Goal: Task Accomplishment & Management: Manage account settings

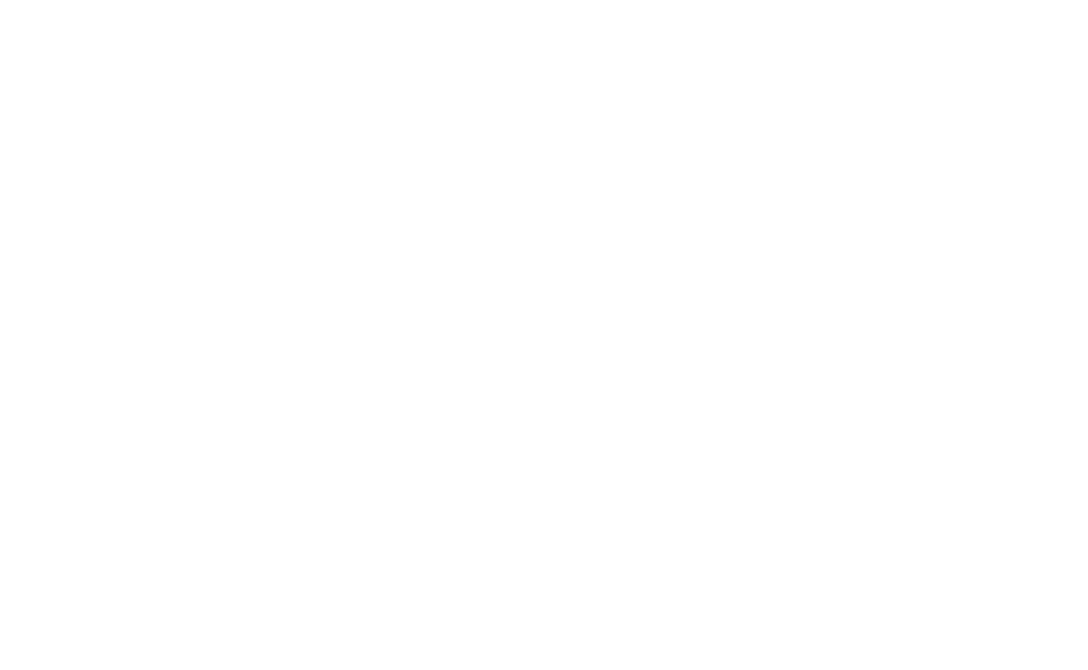
select select "100"
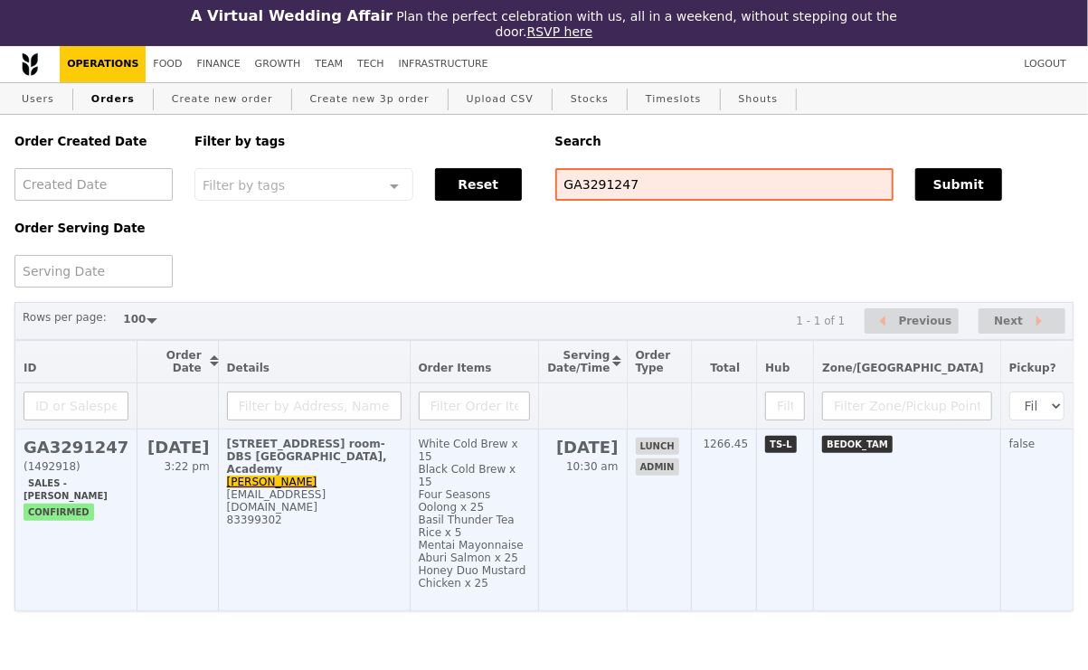
click at [380, 498] on div "[EMAIL_ADDRESS][DOMAIN_NAME]" at bounding box center [314, 500] width 175 height 25
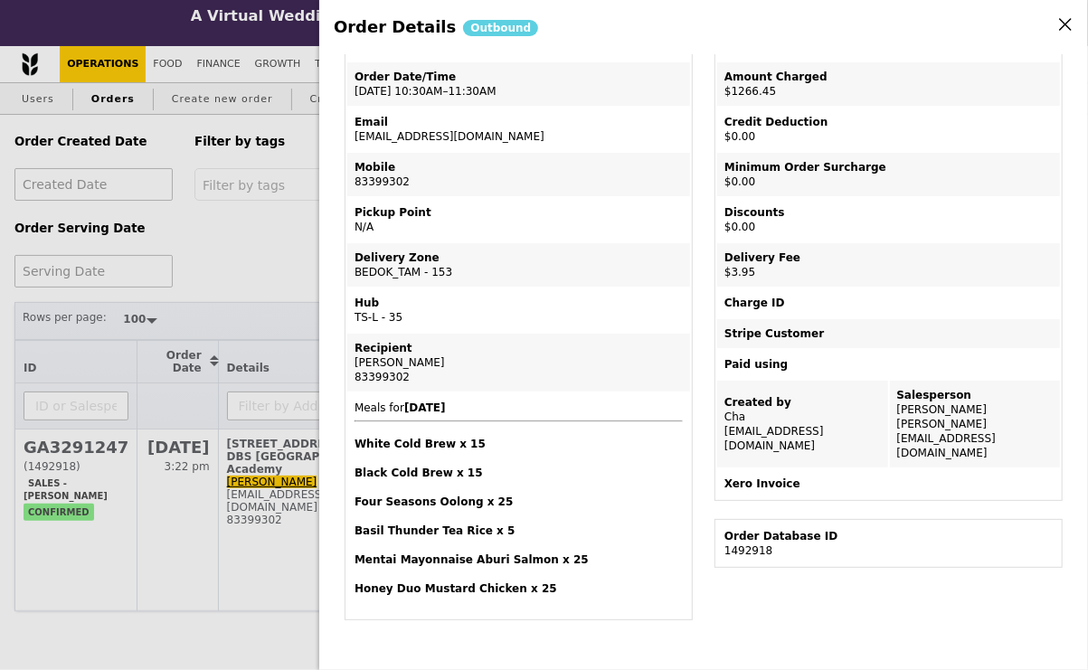
scroll to position [140, 0]
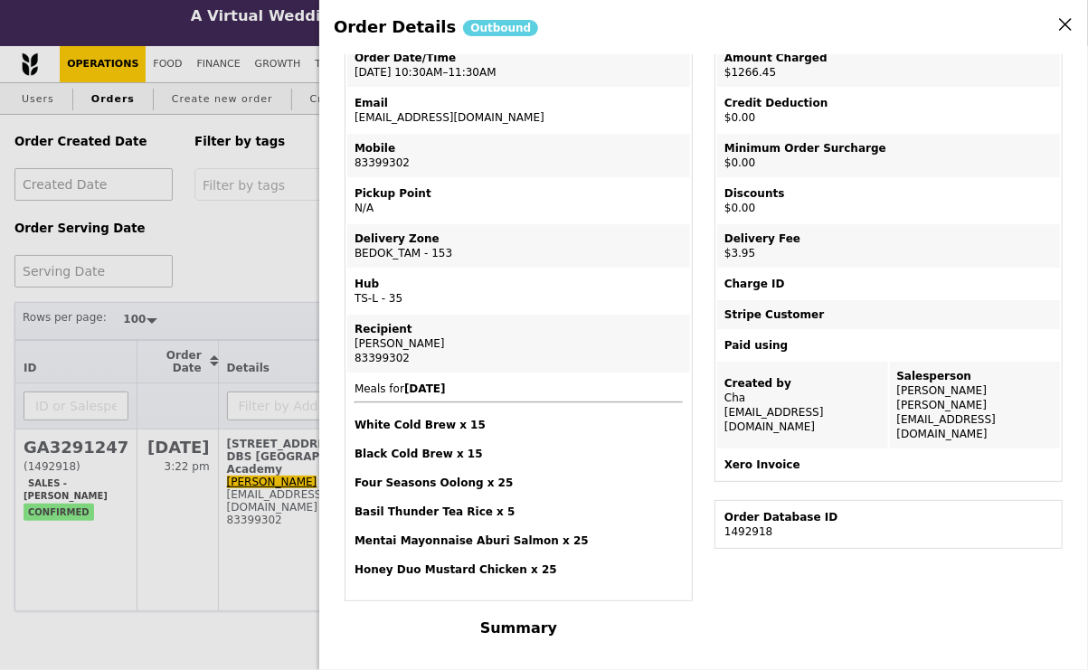
drag, startPoint x: 839, startPoint y: 401, endPoint x: 743, endPoint y: 404, distance: 95.9
click at [743, 404] on td "Created by Cha chaleine@grain.com.sg" at bounding box center [802, 405] width 171 height 87
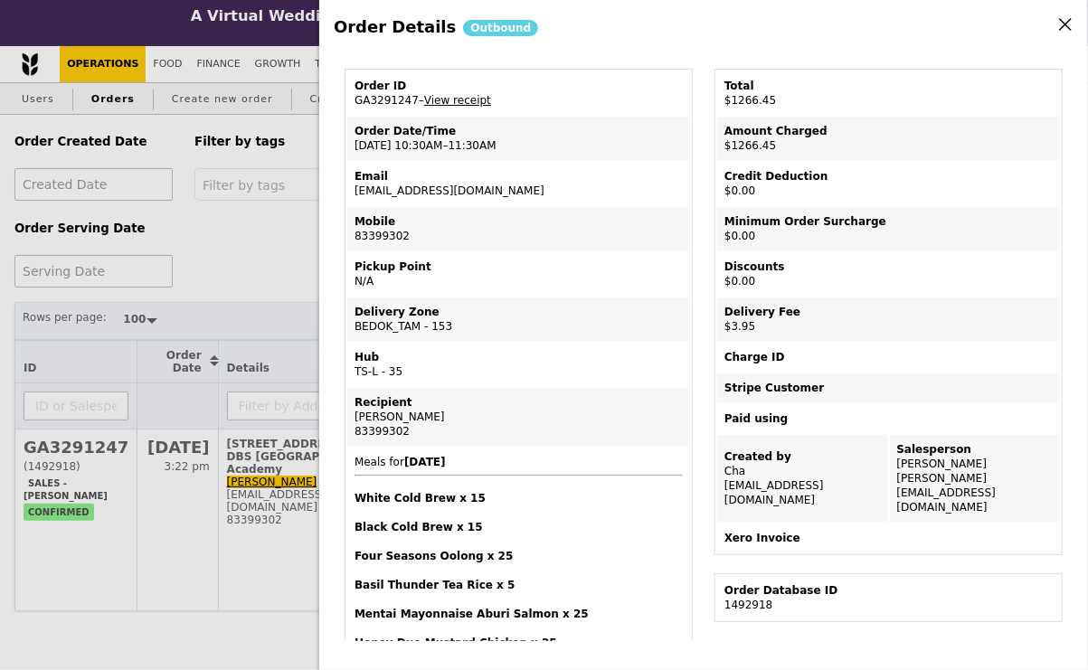
scroll to position [24, 0]
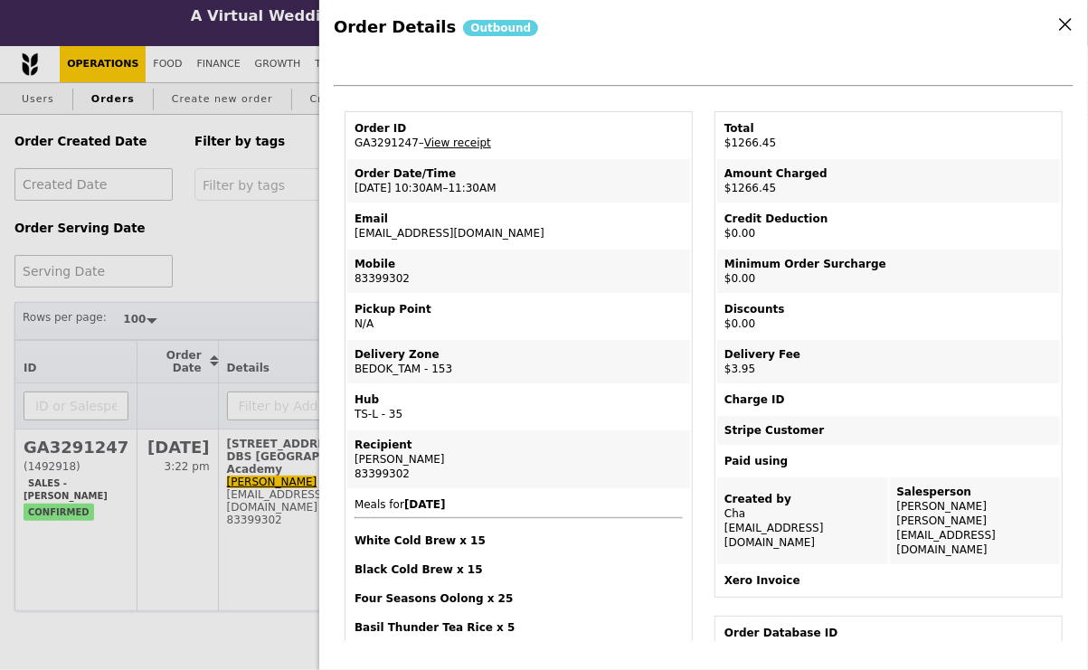
drag, startPoint x: 463, startPoint y: 229, endPoint x: 349, endPoint y: 232, distance: 114.0
click at [349, 232] on td "Email szuszugay@dbs.com" at bounding box center [518, 225] width 343 height 43
copy td "[EMAIL_ADDRESS][DOMAIN_NAME]"
click at [243, 225] on div "Order Details Outbound Edit order Changelog Cancel Order ID GA3291247 – View re…" at bounding box center [544, 335] width 1088 height 670
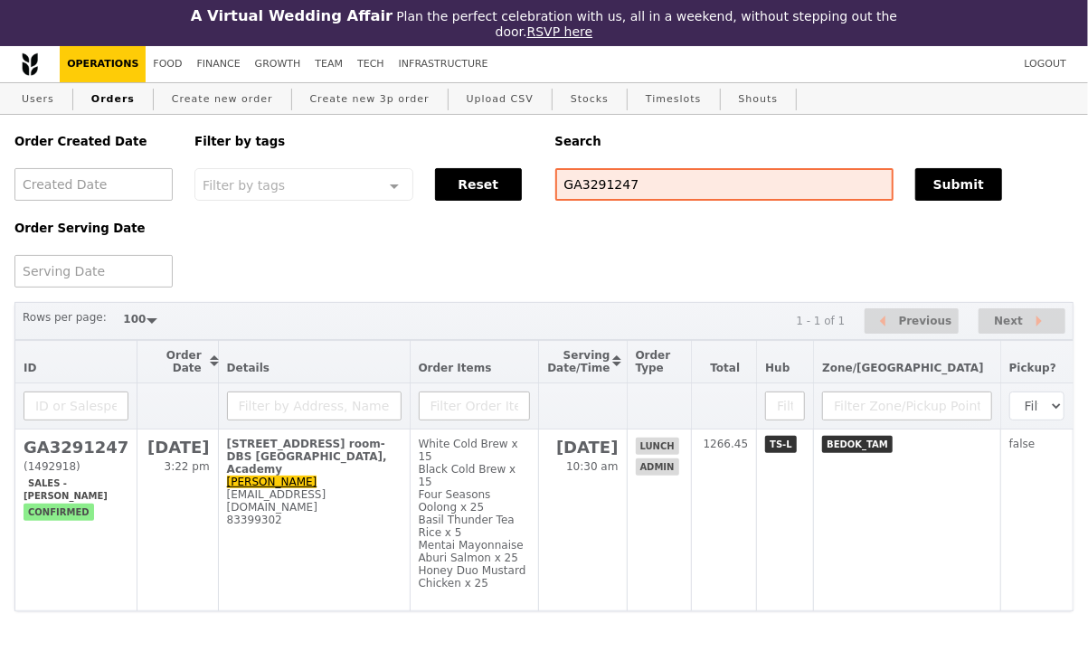
scroll to position [99, 0]
click at [217, 69] on link "Finance" at bounding box center [219, 64] width 58 height 36
select select "100"
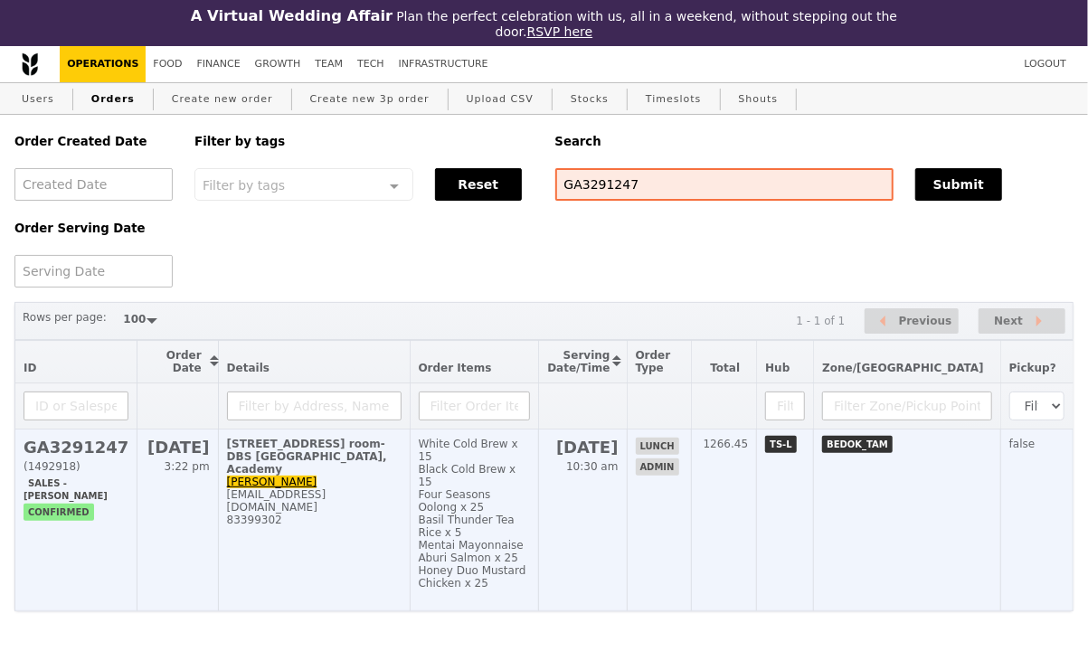
click at [388, 468] on div "[STREET_ADDRESS] room-DBS [GEOGRAPHIC_DATA], Academy" at bounding box center [314, 457] width 175 height 38
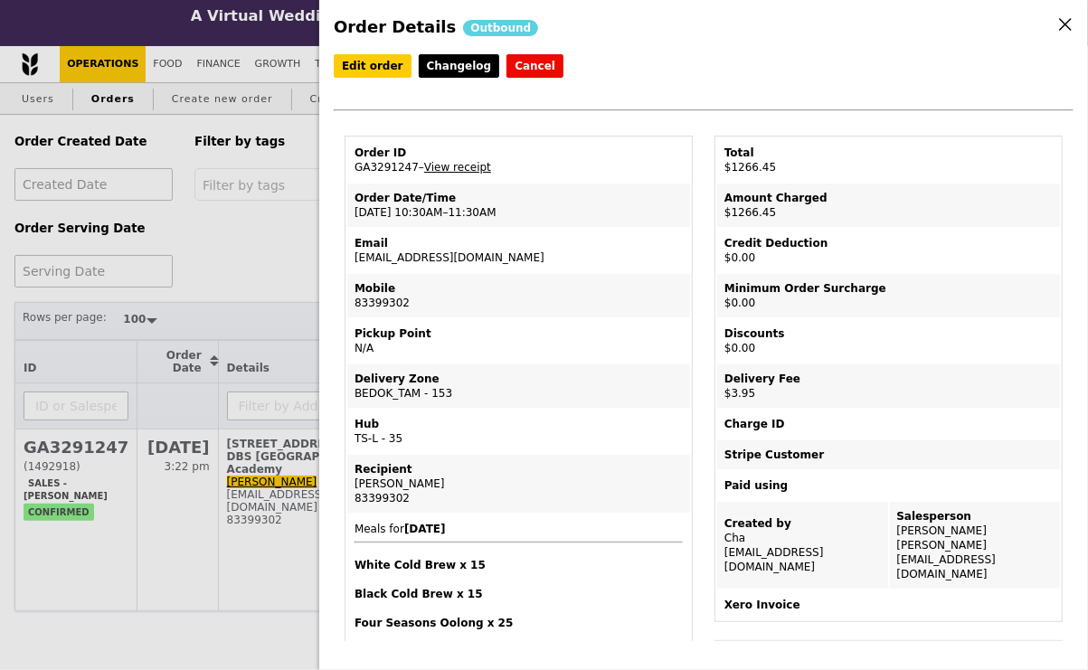
drag, startPoint x: 415, startPoint y: 499, endPoint x: 341, endPoint y: 496, distance: 74.2
click at [408, 498] on div "83399302" at bounding box center [518, 498] width 328 height 14
click at [395, 496] on div "83399302" at bounding box center [518, 498] width 328 height 14
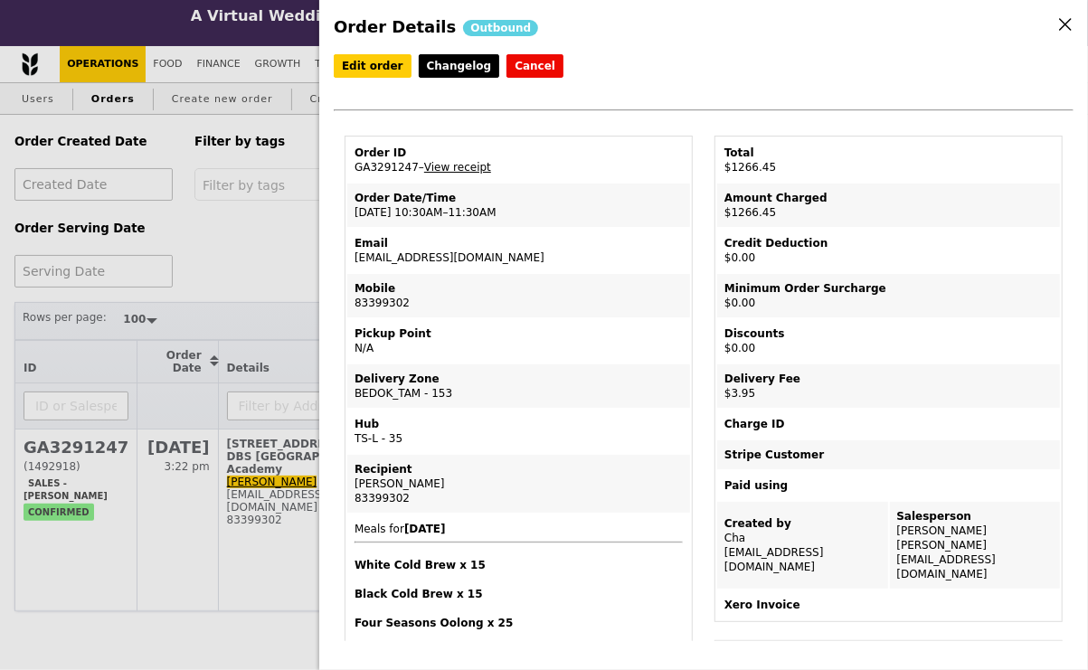
click at [395, 496] on div "83399302" at bounding box center [518, 498] width 328 height 14
copy div "83399302"
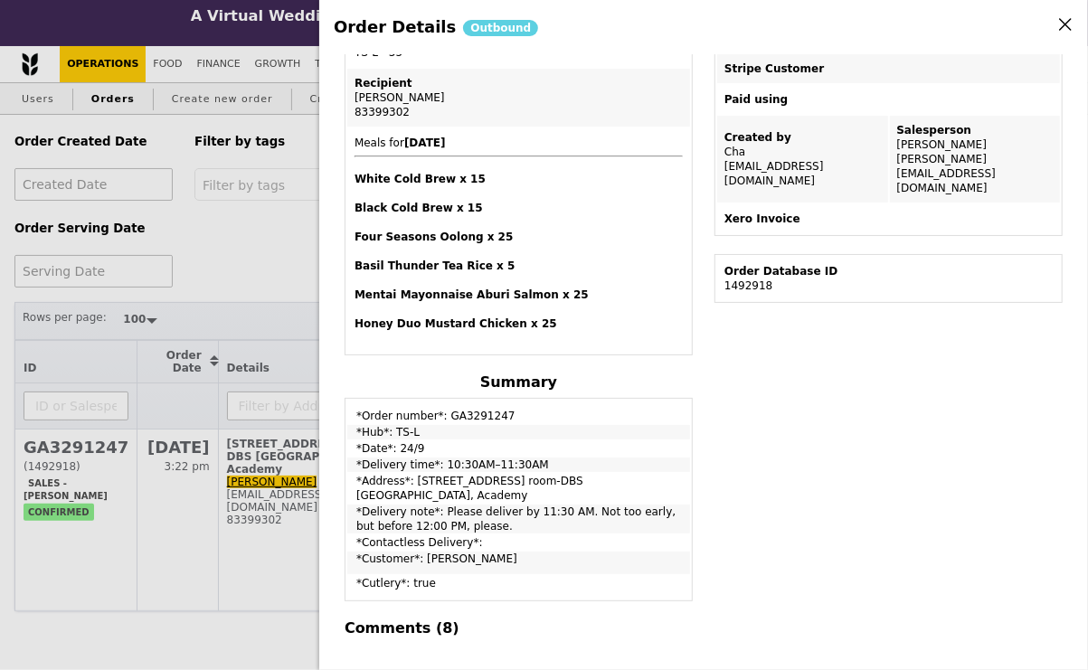
scroll to position [441, 0]
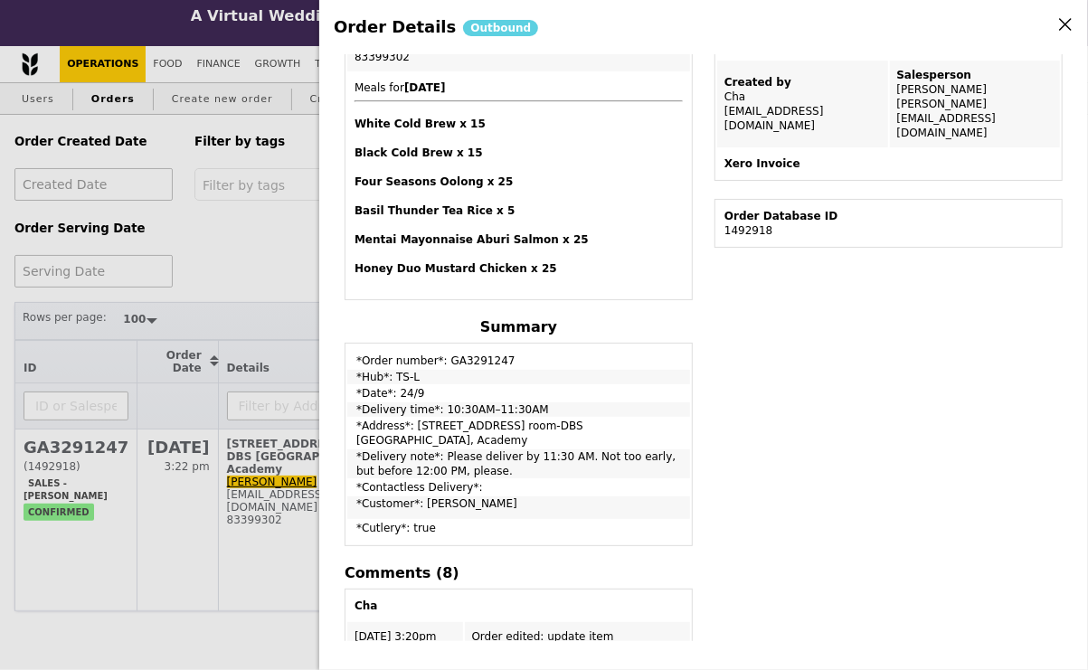
drag, startPoint x: 522, startPoint y: 432, endPoint x: 414, endPoint y: 417, distance: 108.7
click at [414, 419] on td "*Address*: 2 Changi Business Park Crescent, #Level 2, Mumbai room-DBS ASIA HUB,…" at bounding box center [518, 433] width 343 height 29
copy td "2 Changi Business Park Crescent, #Level 2, Mumbai room-DBS ASIA HUB, Academy"
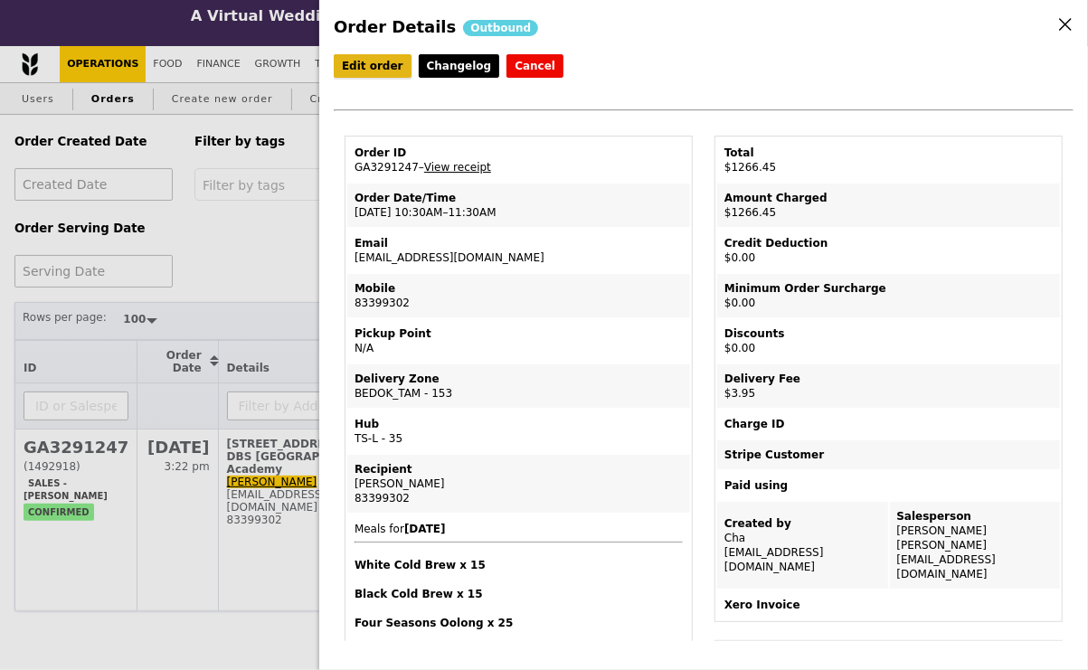
click at [364, 66] on link "Edit order" at bounding box center [373, 66] width 78 height 24
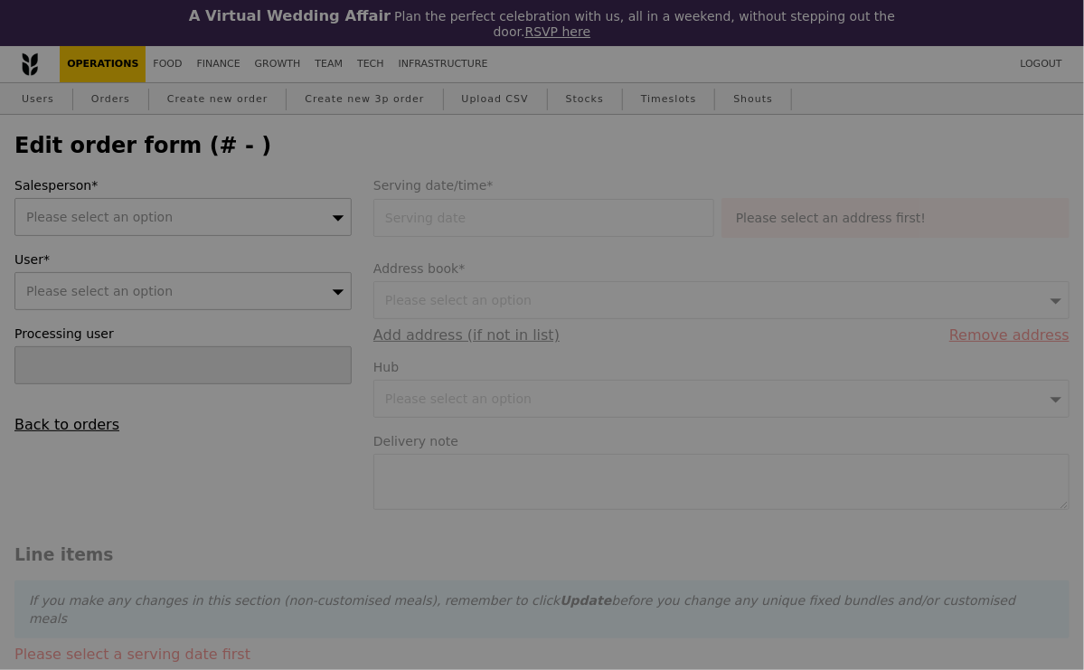
type input "Cha"
type input "24 Sep 2025"
type textarea "Please deliver by 11:30 AM. Not too early, but before 12:00 PM, please."
checkbox input "true"
type input "Loading..."
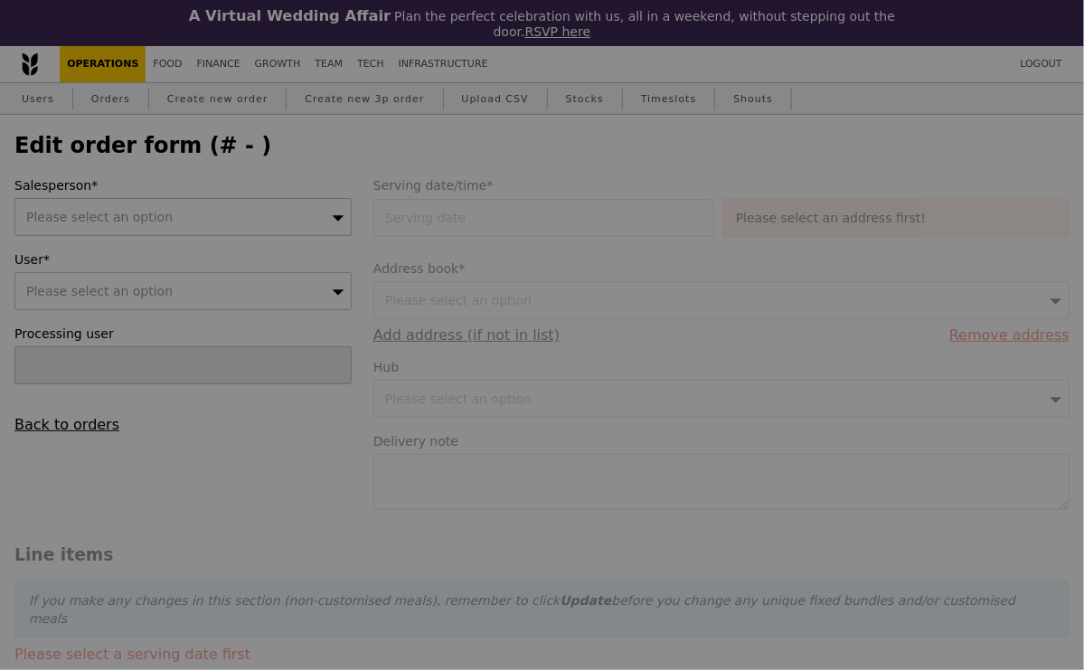
type input "1262.50"
type input "3.62"
type input "3.95"
type input "1266.45"
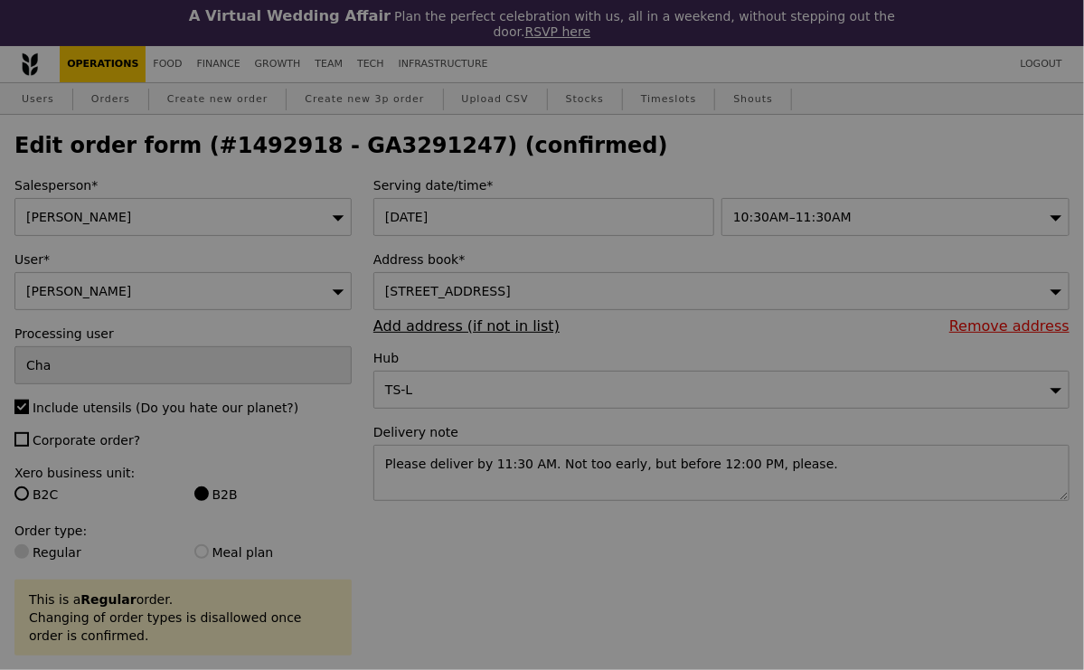
type input "482"
type input "484"
type input "473"
type input "472"
type input "437"
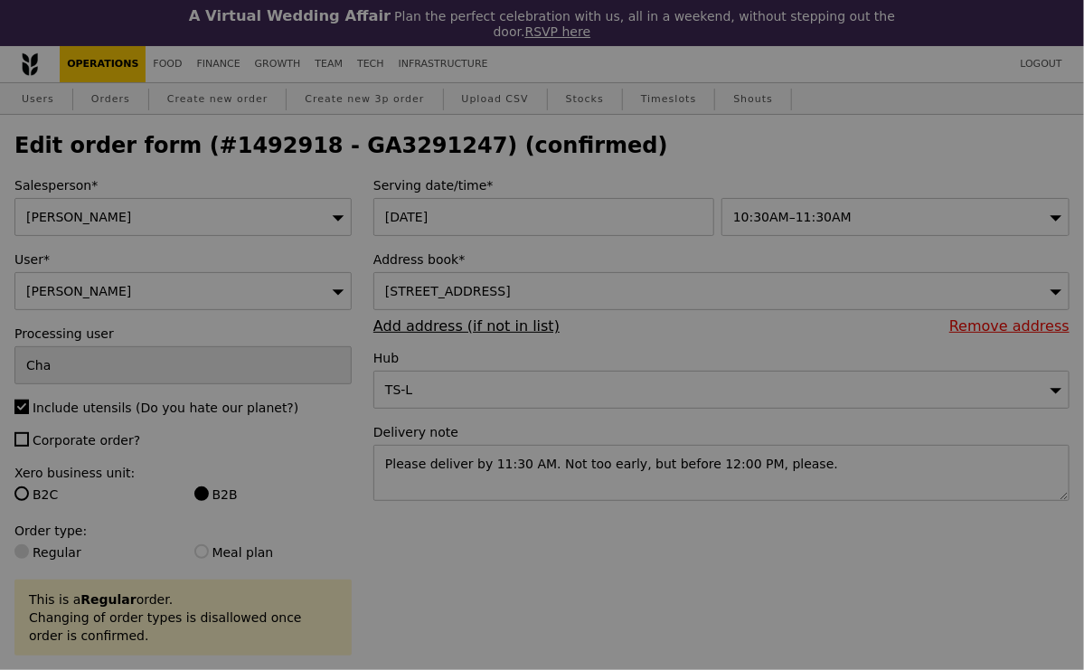
type input "443"
type input "Update"
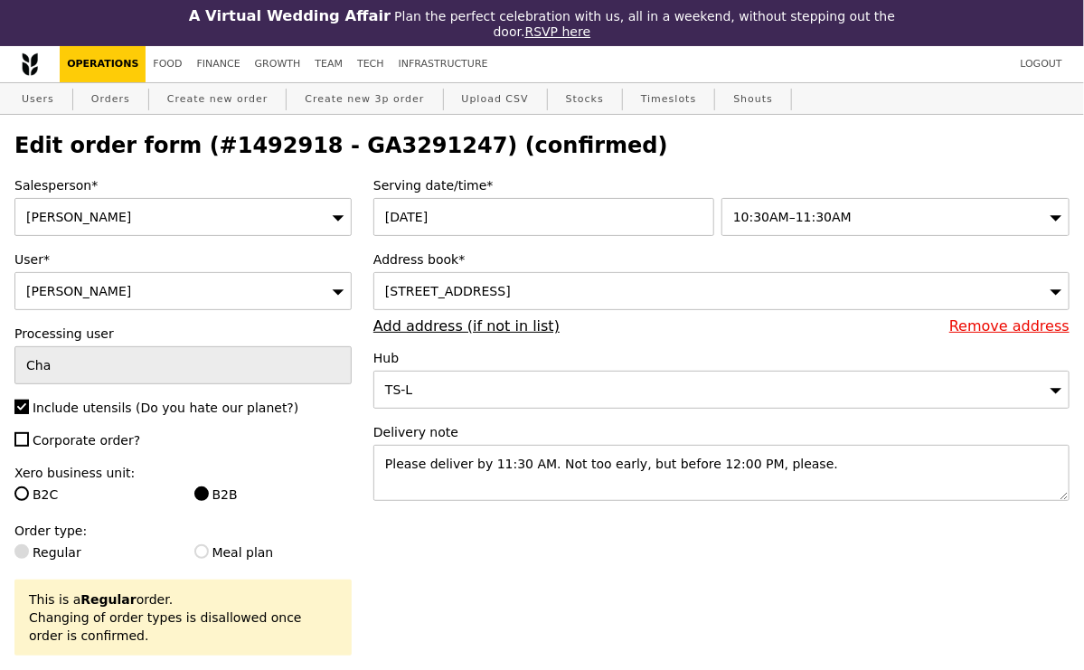
select select "100"
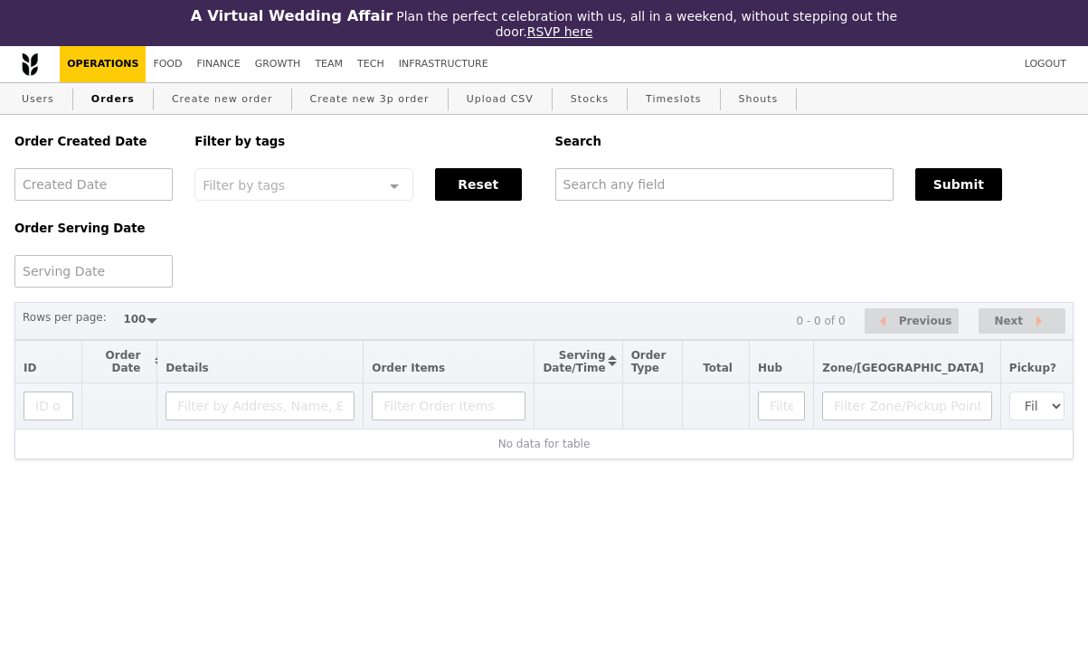
select select "100"
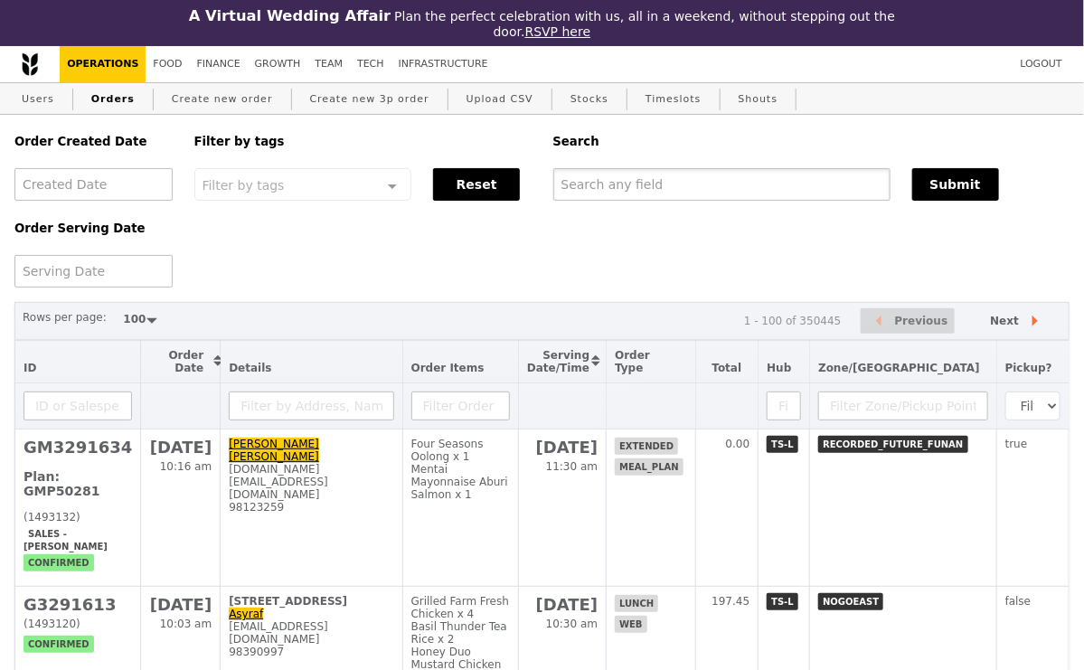
click at [644, 187] on input "text" at bounding box center [721, 184] width 337 height 33
paste input "[EMAIL_ADDRESS][DOMAIN_NAME]"
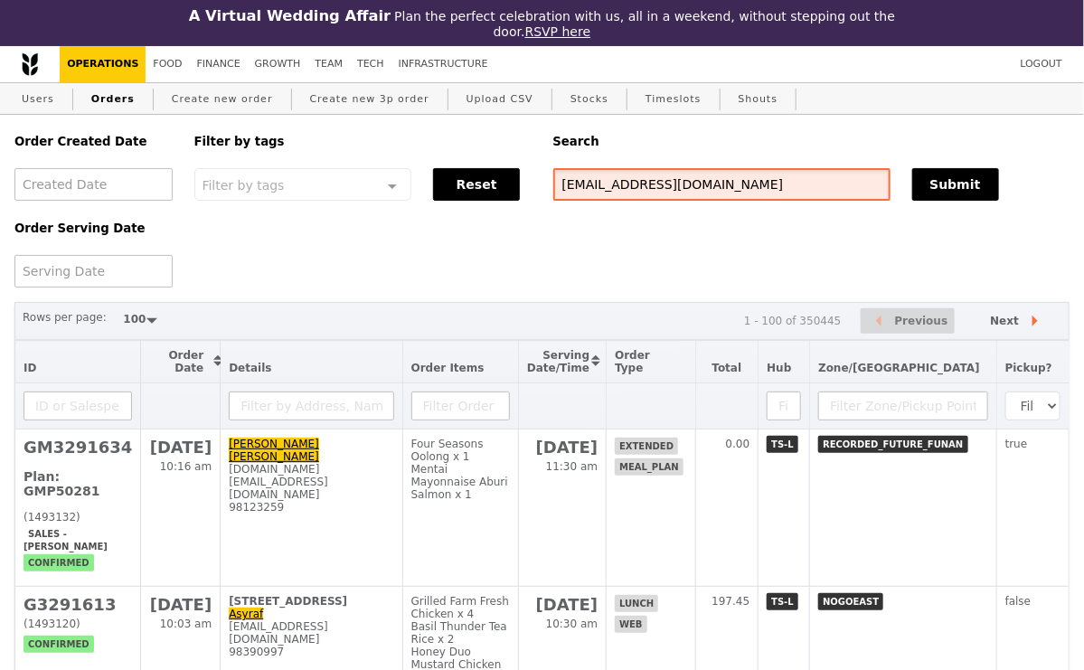
type input "[EMAIL_ADDRESS][DOMAIN_NAME]"
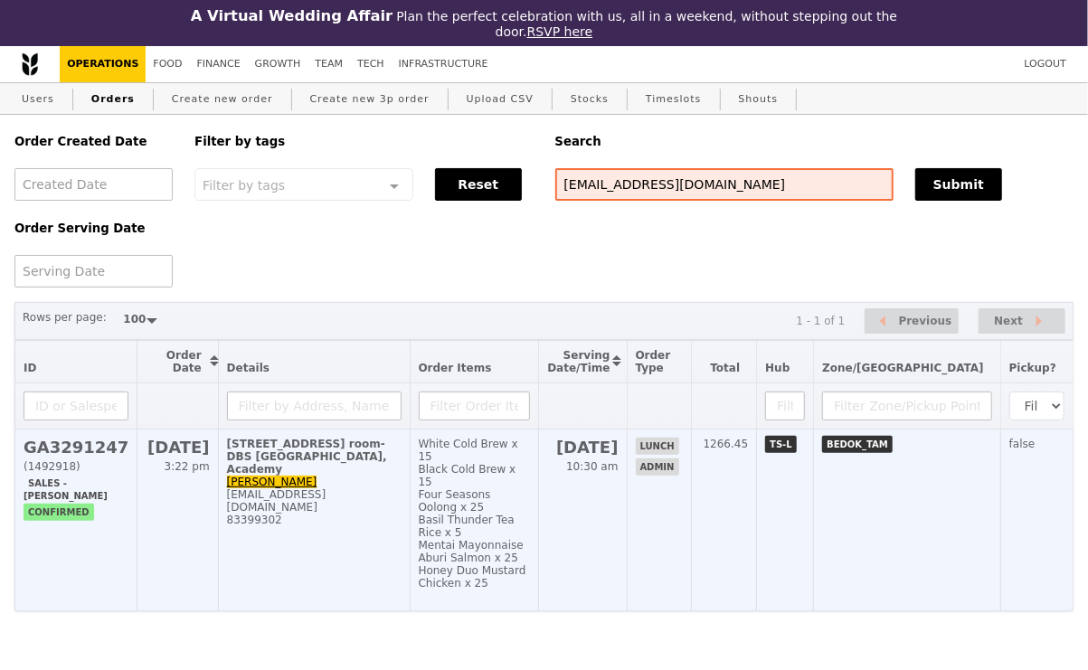
click at [340, 544] on td "2 Changi Business Park Crescent, #Level 2, Mumbai room-DBS ASIA HUB, Academy Sz…" at bounding box center [314, 521] width 192 height 182
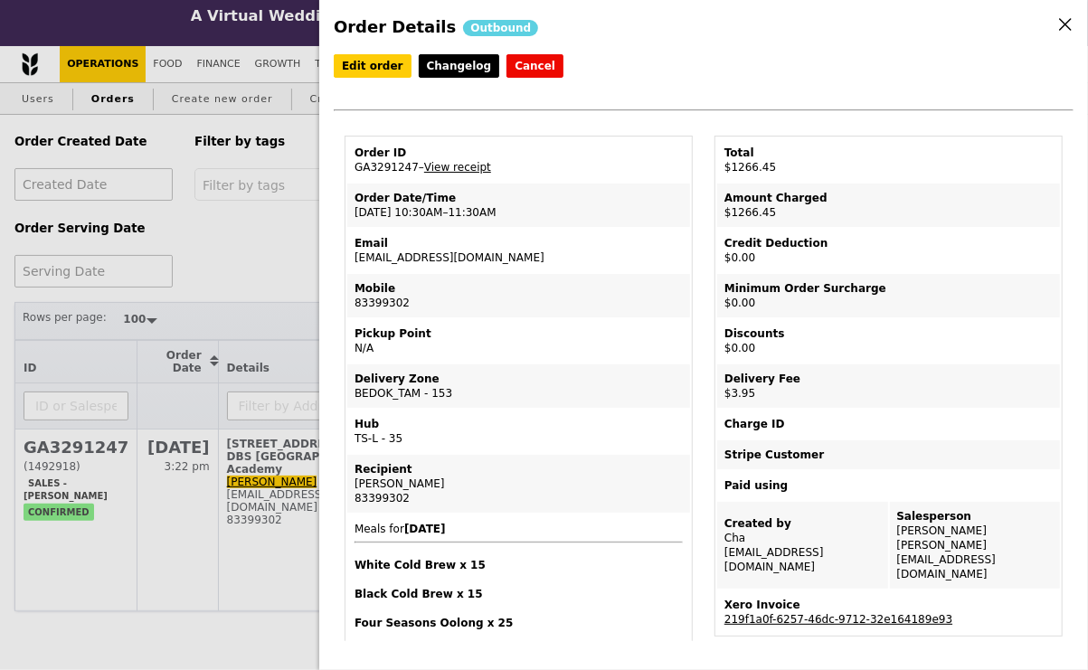
click at [808, 613] on link "219f1a0f-6257-46dc-9712-32e164189e93" at bounding box center [838, 619] width 228 height 13
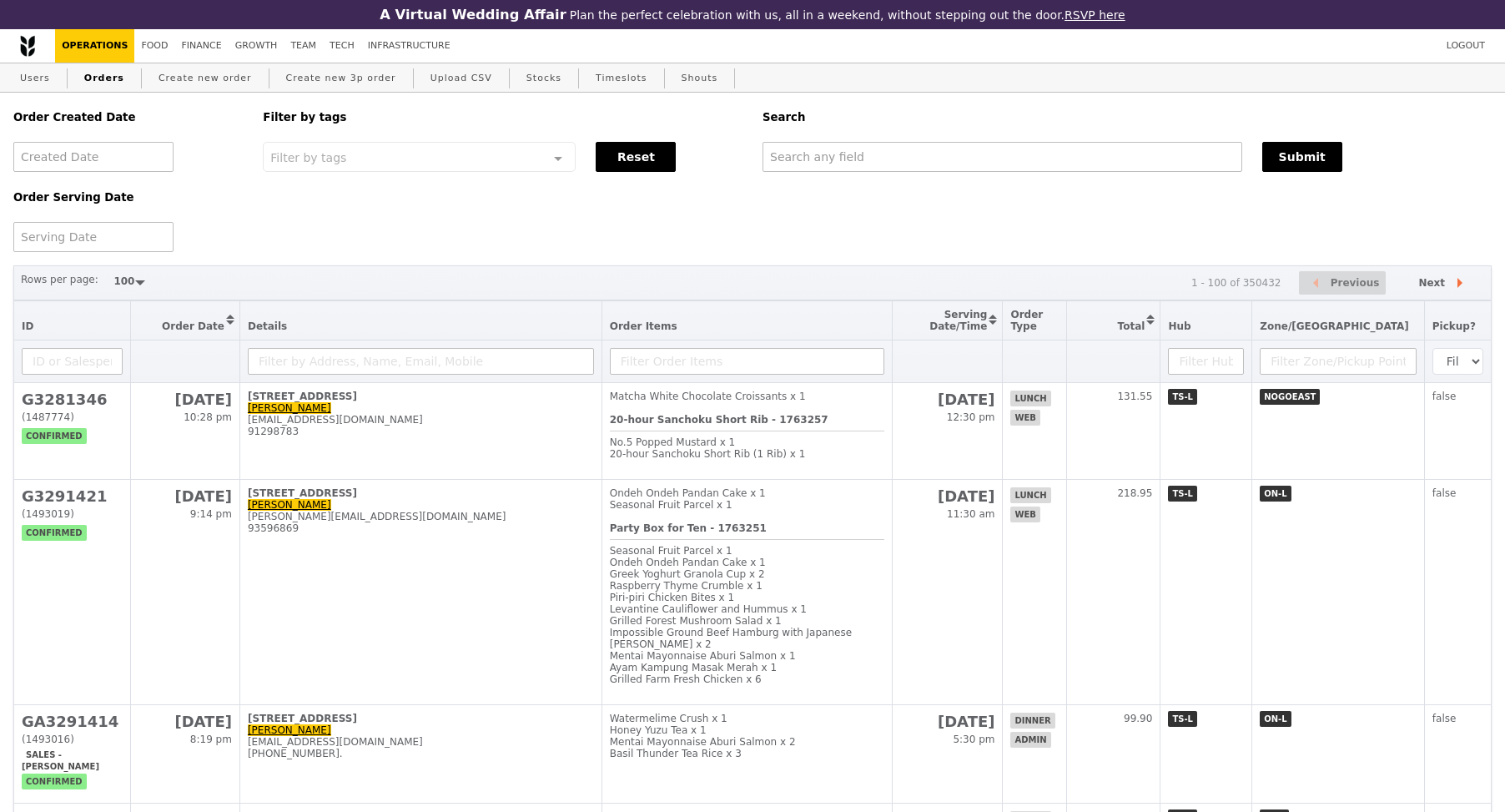
select select "100"
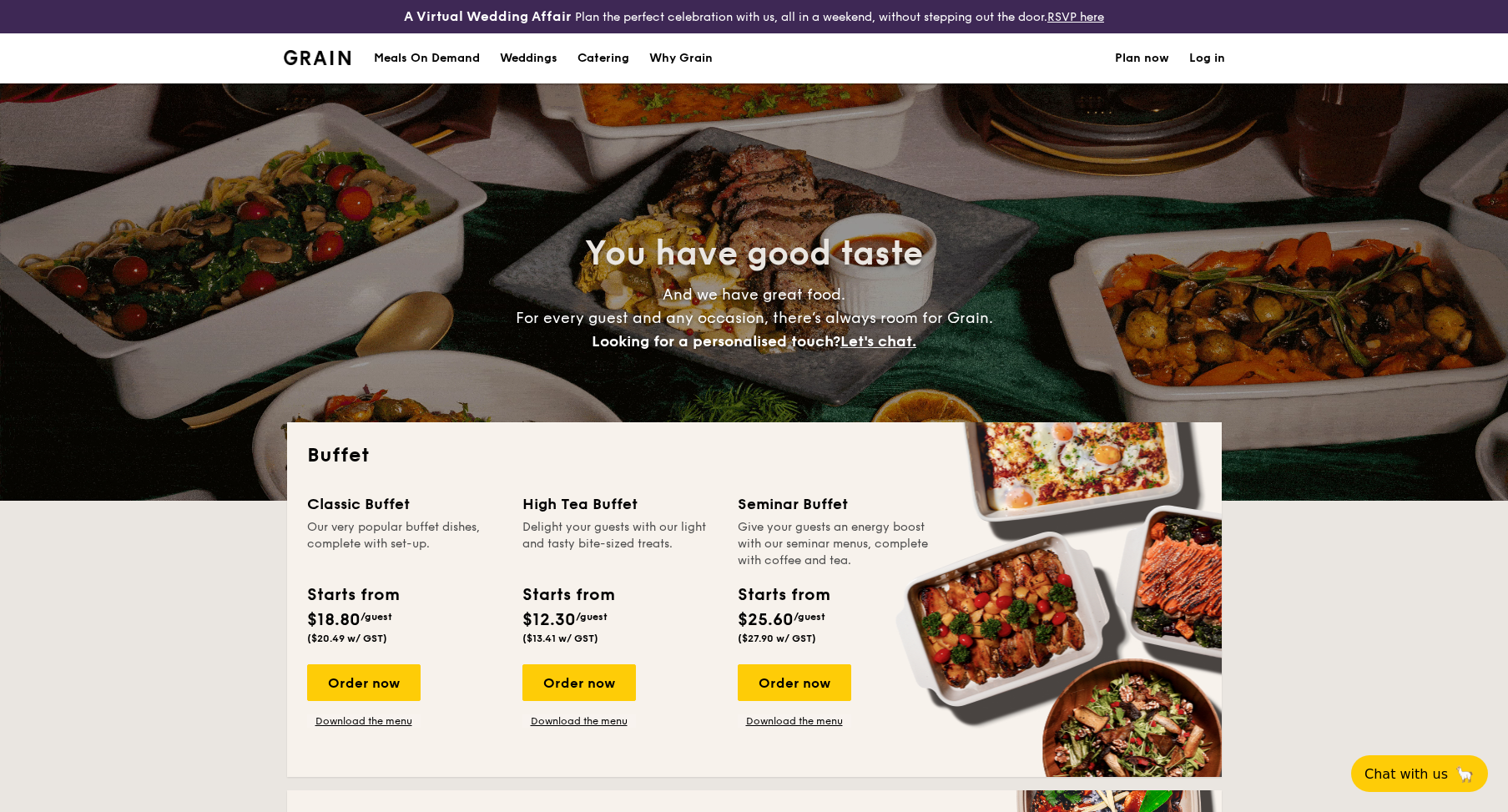
select select
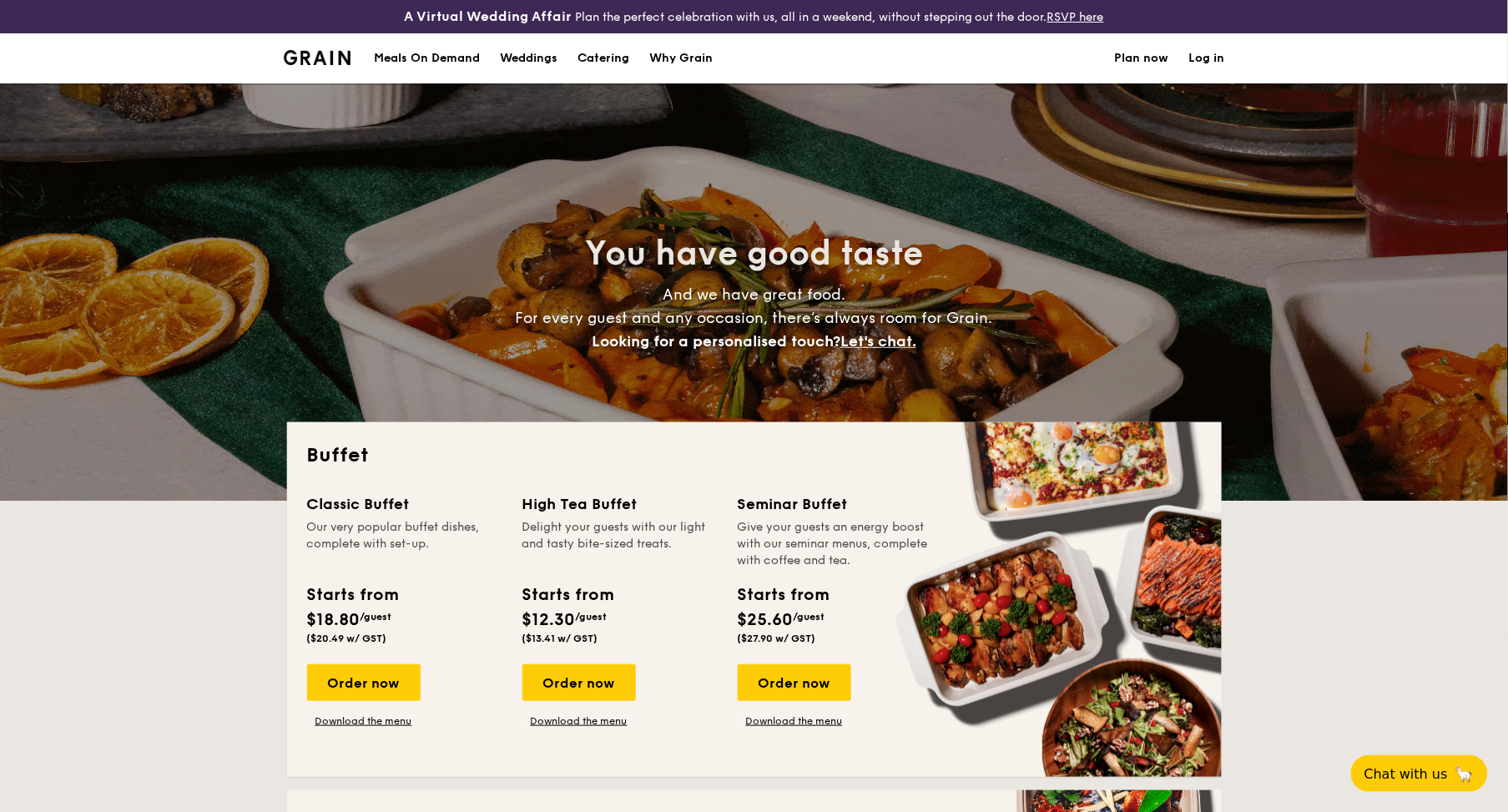
click at [614, 60] on h1 "Catering" at bounding box center [604, 58] width 52 height 50
